Goal: Entertainment & Leisure: Consume media (video, audio)

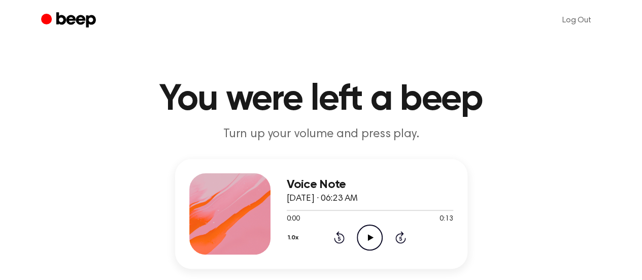
click at [371, 237] on icon at bounding box center [371, 237] width 6 height 7
click at [371, 237] on icon at bounding box center [369, 237] width 5 height 7
click at [369, 238] on icon at bounding box center [371, 237] width 6 height 7
click at [369, 238] on icon "Pause Audio" at bounding box center [370, 237] width 26 height 26
click at [366, 238] on icon "Play Audio" at bounding box center [370, 237] width 26 height 26
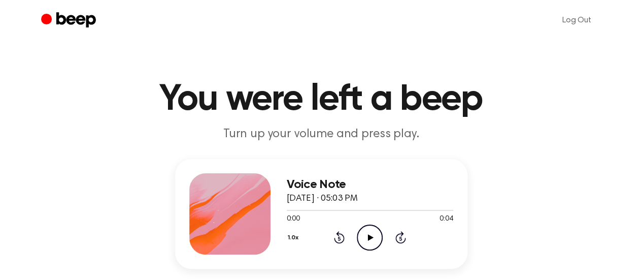
click at [370, 235] on icon at bounding box center [371, 237] width 6 height 7
click at [370, 235] on icon at bounding box center [369, 237] width 5 height 7
